Goal: Transaction & Acquisition: Download file/media

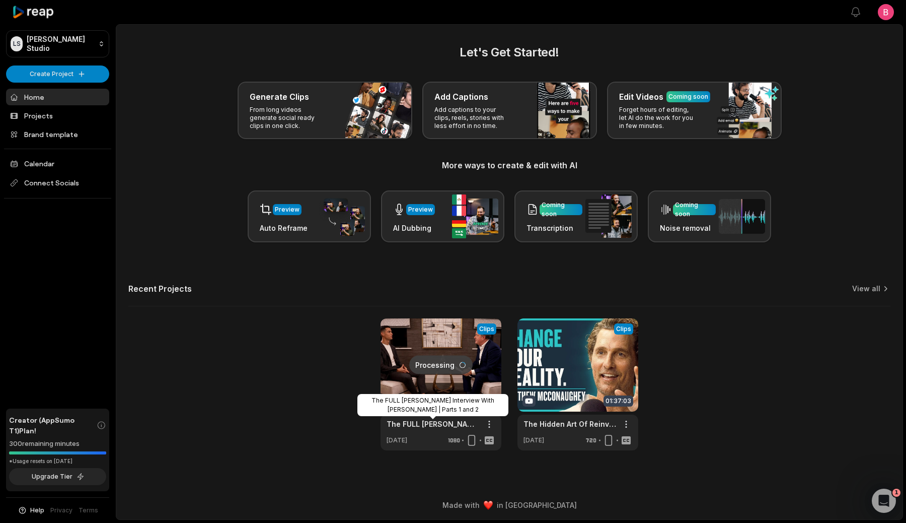
click at [446, 424] on link "The FULL [PERSON_NAME] Interview With [PERSON_NAME] | Parts 1 and 2" at bounding box center [433, 423] width 93 height 11
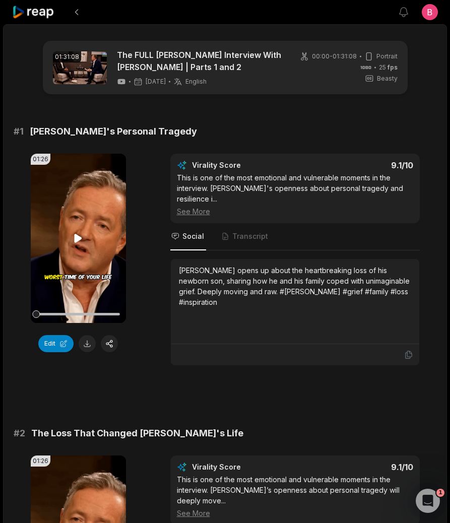
click at [108, 249] on video "Your browser does not support mp4 format." at bounding box center [78, 238] width 95 height 169
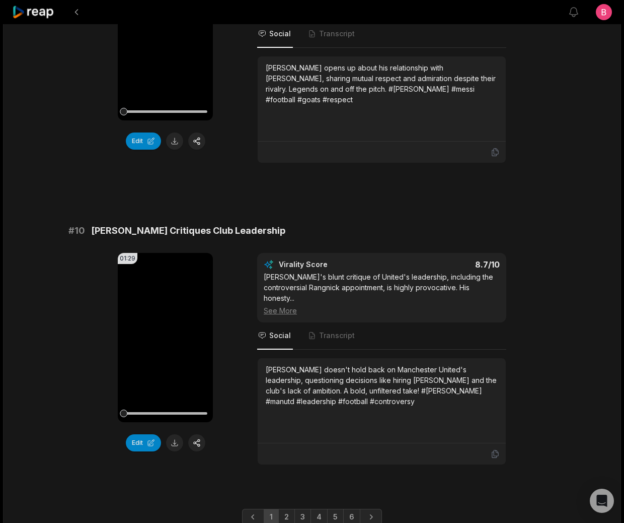
scroll to position [2585, 0]
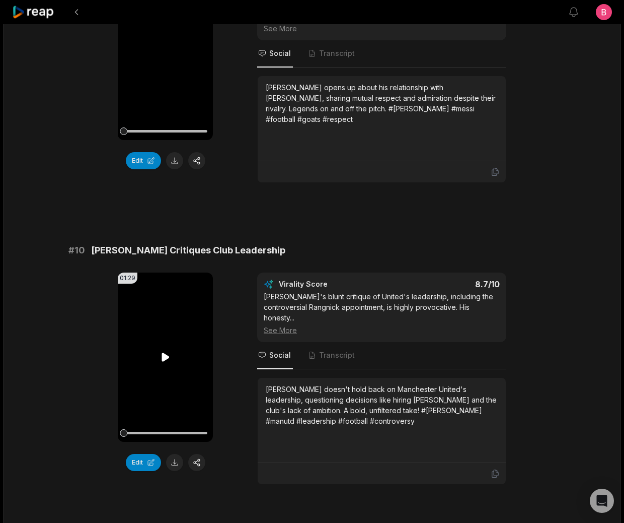
click at [174, 299] on video "Your browser does not support mp4 format." at bounding box center [165, 356] width 95 height 169
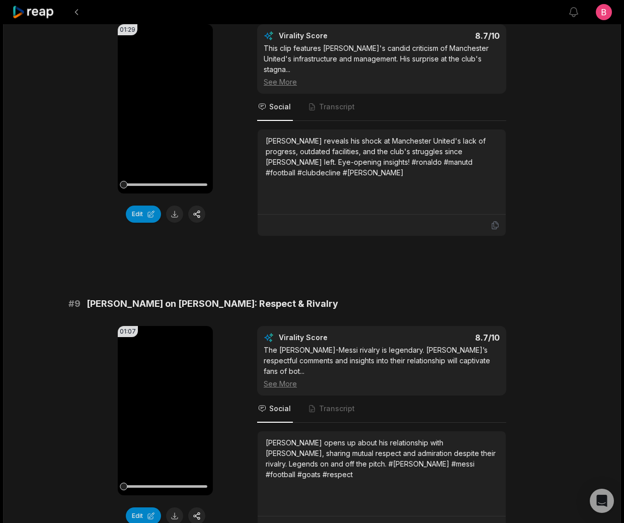
scroll to position [2604, 0]
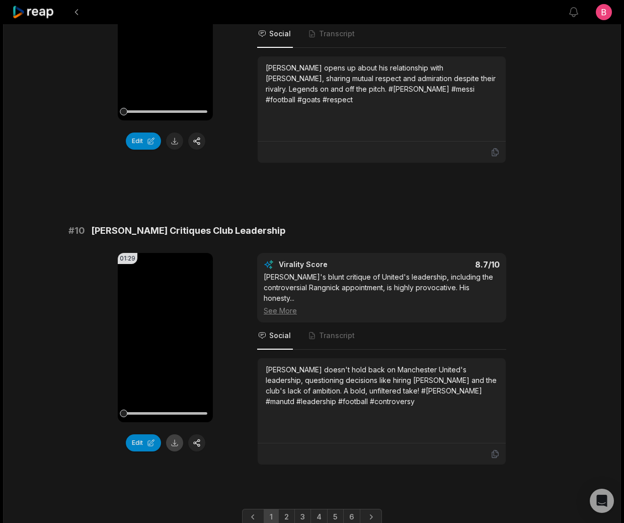
click at [173, 434] on button at bounding box center [174, 442] width 17 height 17
